Goal: Task Accomplishment & Management: Manage account settings

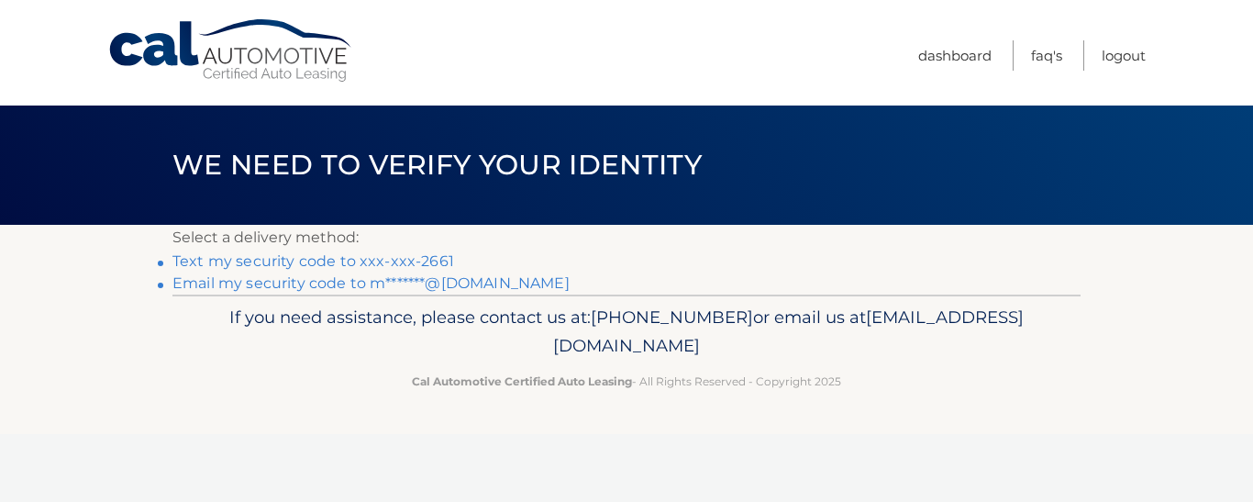
click at [415, 254] on link "Text my security code to xxx-xxx-2661" at bounding box center [313, 260] width 282 height 17
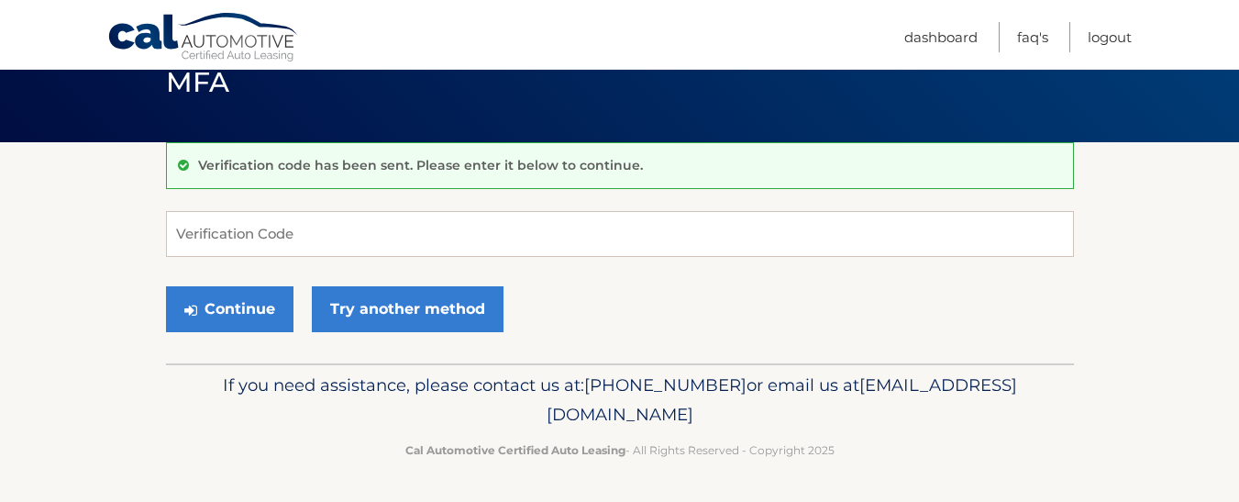
scroll to position [82, 0]
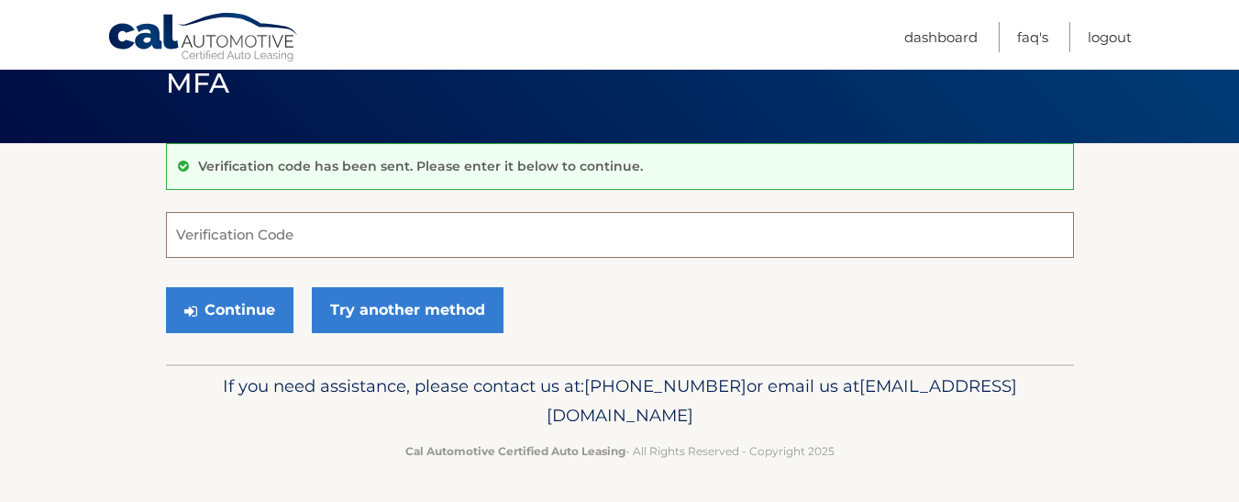
click at [521, 253] on input "Verification Code" at bounding box center [620, 235] width 908 height 46
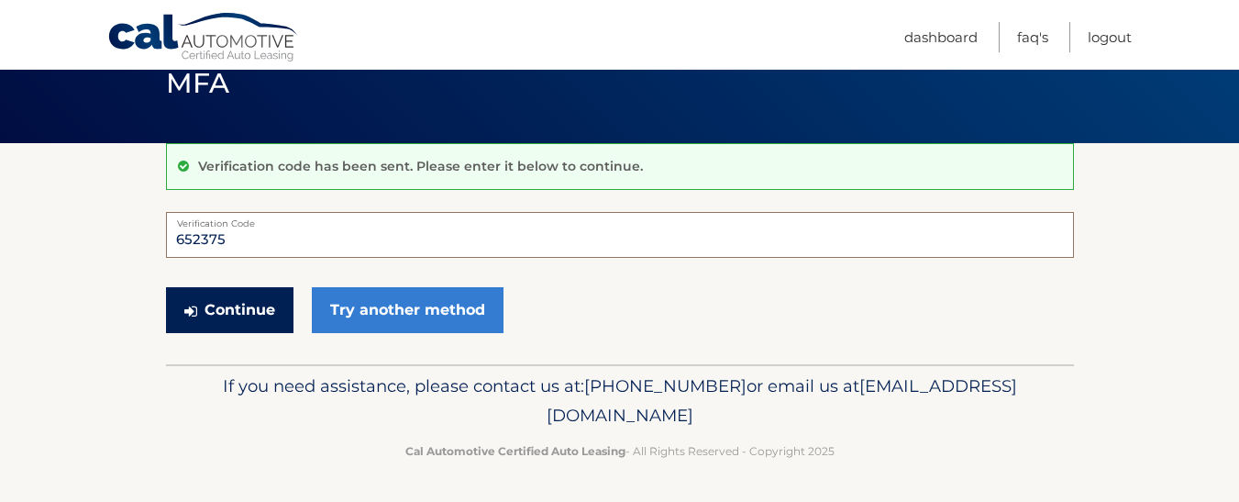
type input "652375"
click at [241, 308] on button "Continue" at bounding box center [229, 310] width 127 height 46
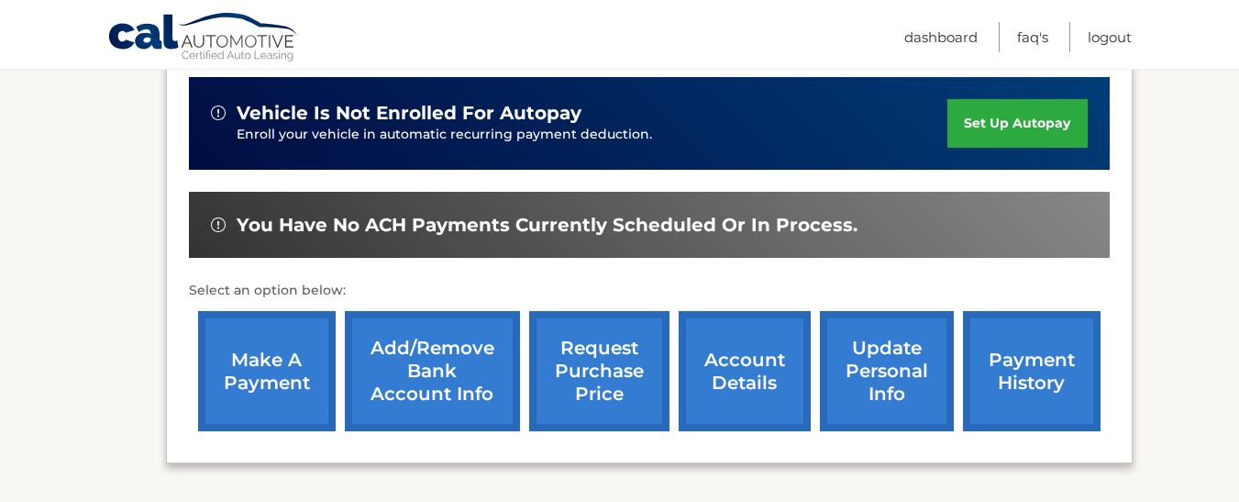
scroll to position [503, 0]
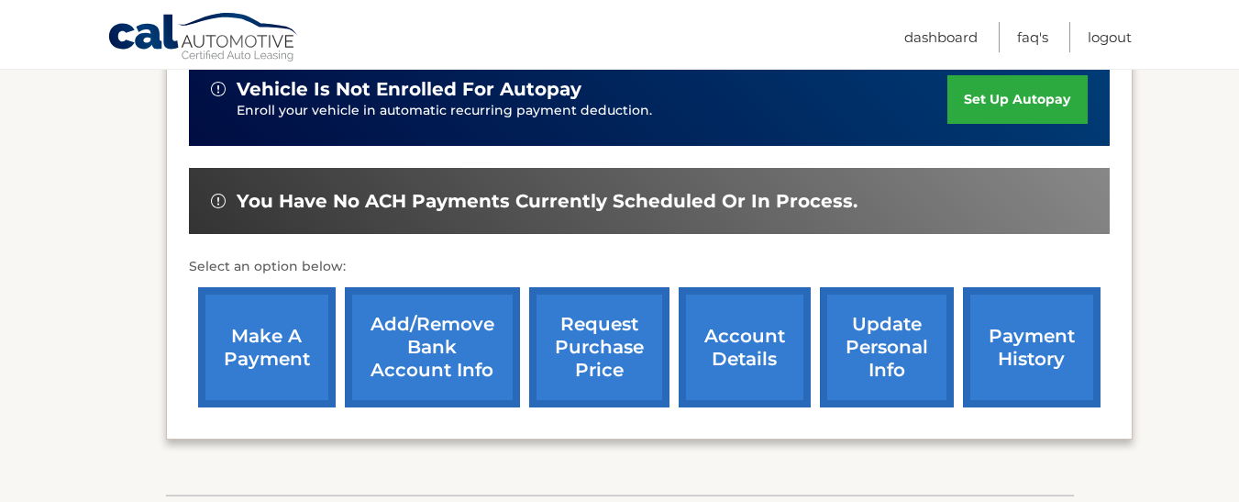
click at [258, 321] on link "make a payment" at bounding box center [267, 347] width 138 height 120
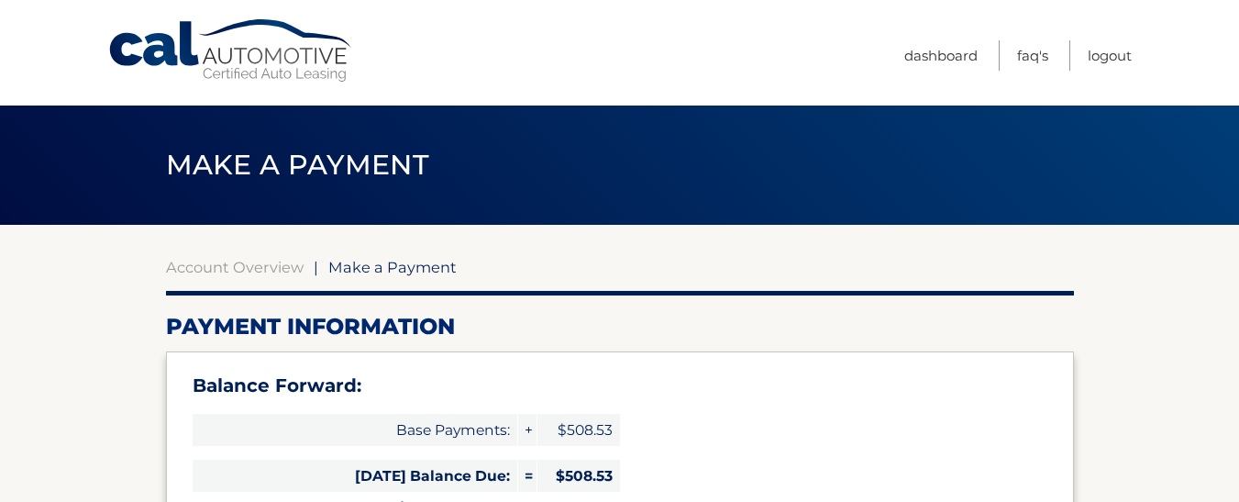
select select "YTE1YWNkZjctNmU4Ny00MjBiLWI1NTQtMTc3MGVkMjgzZTRl"
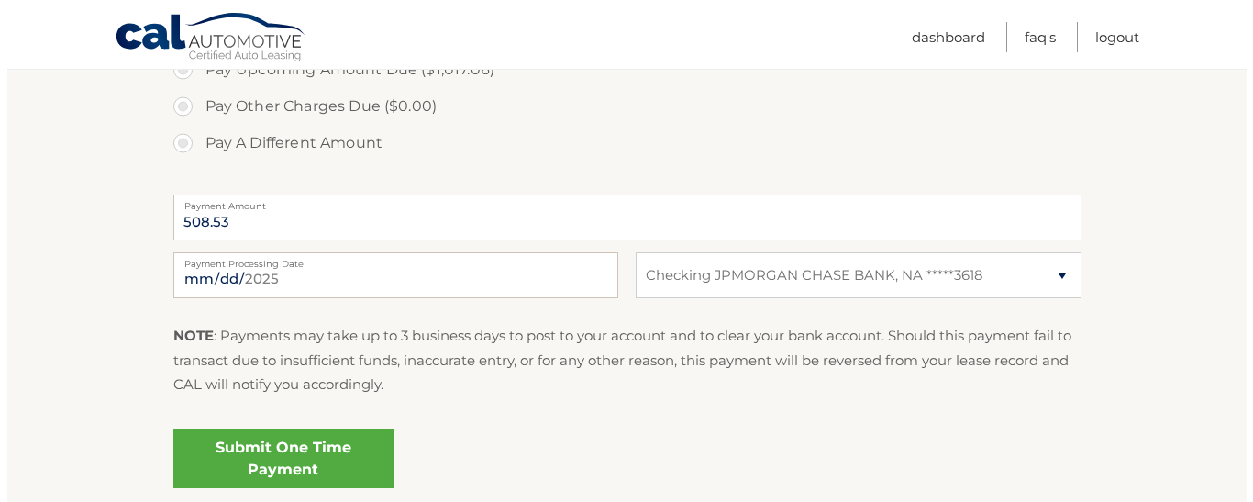
scroll to position [821, 0]
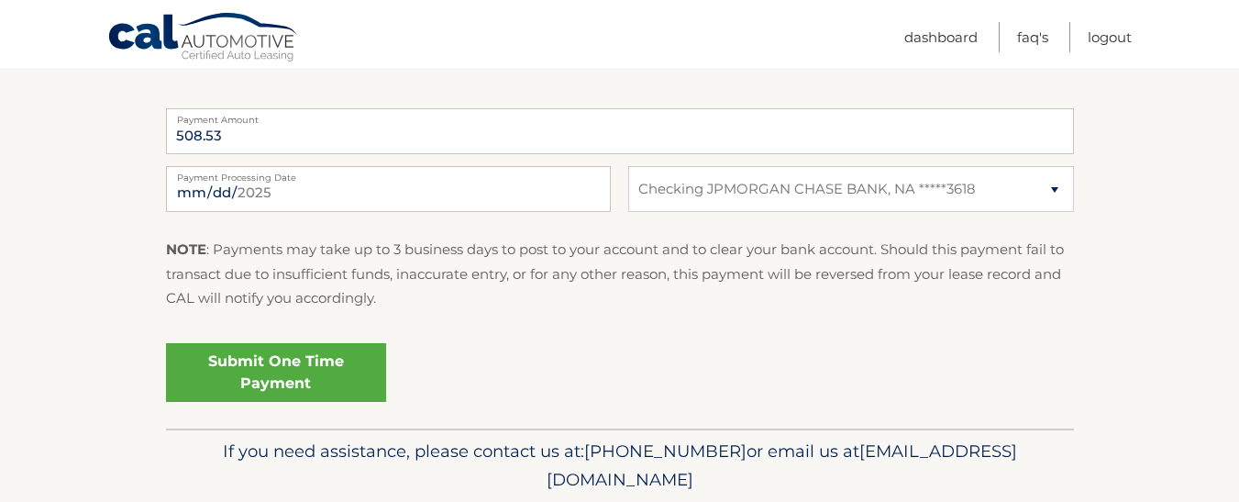
click at [302, 377] on link "Submit One Time Payment" at bounding box center [276, 372] width 220 height 59
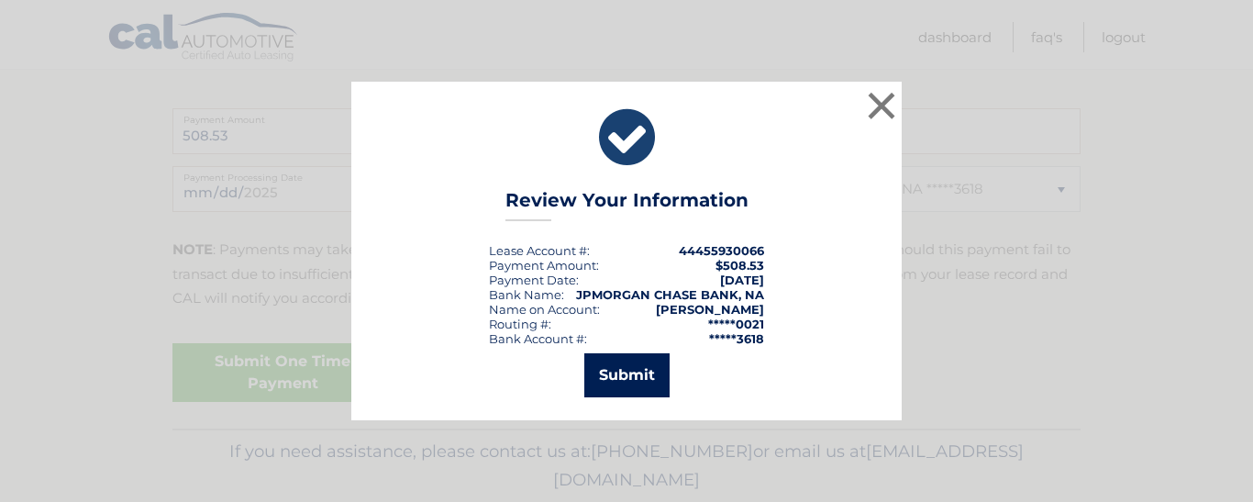
click at [618, 393] on button "Submit" at bounding box center [626, 375] width 85 height 44
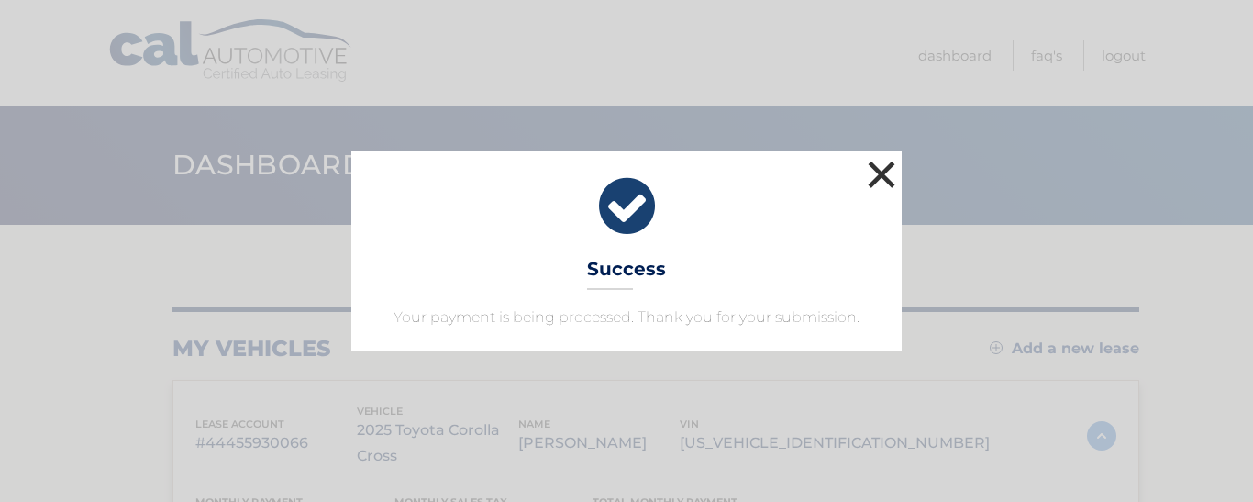
click at [885, 180] on button "×" at bounding box center [881, 174] width 37 height 37
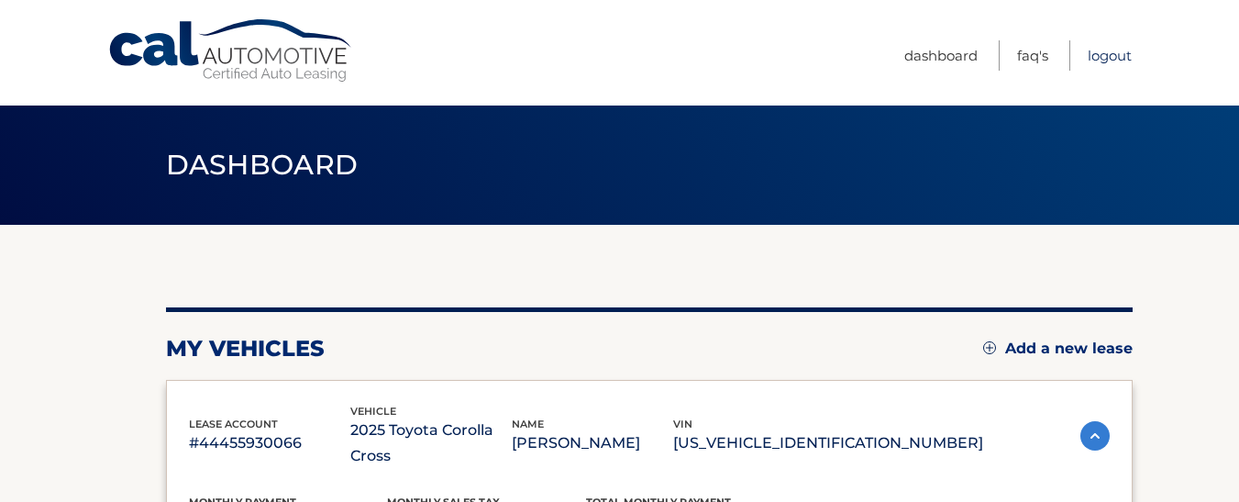
click at [1118, 52] on link "Logout" at bounding box center [1110, 55] width 44 height 30
